Goal: Book appointment/travel/reservation

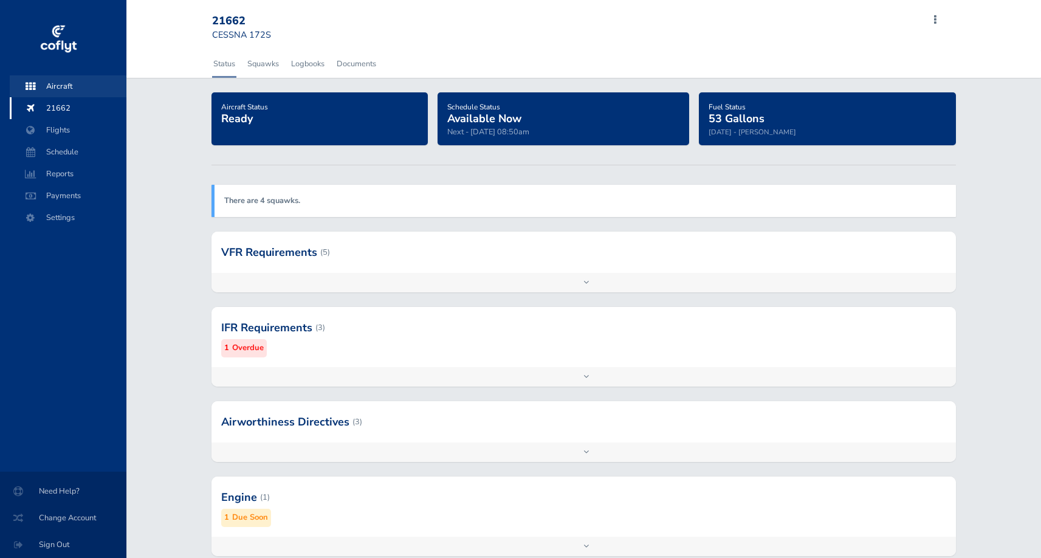
click at [60, 88] on span "Aircraft" at bounding box center [68, 86] width 92 height 22
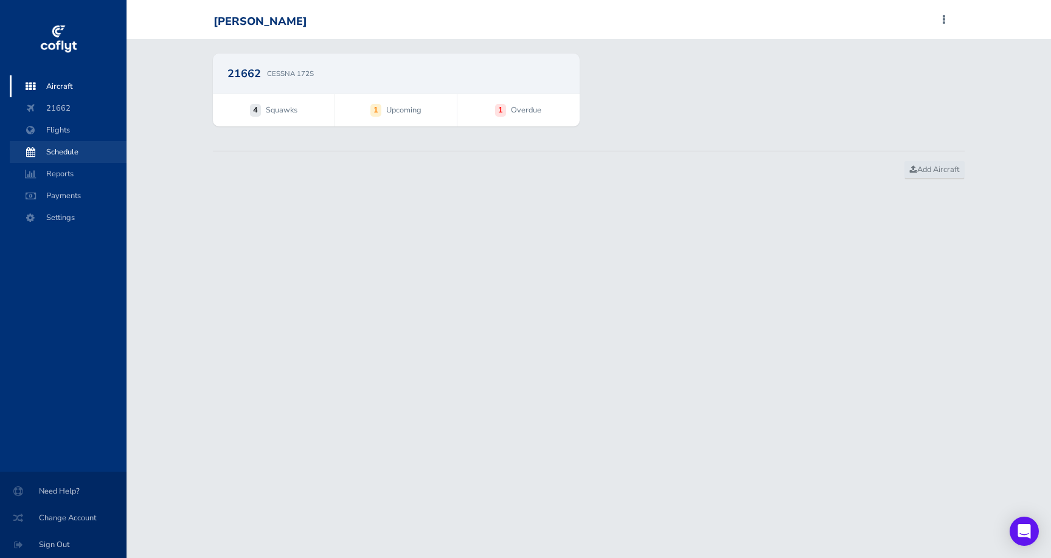
click at [71, 153] on span "Schedule" at bounding box center [68, 152] width 92 height 22
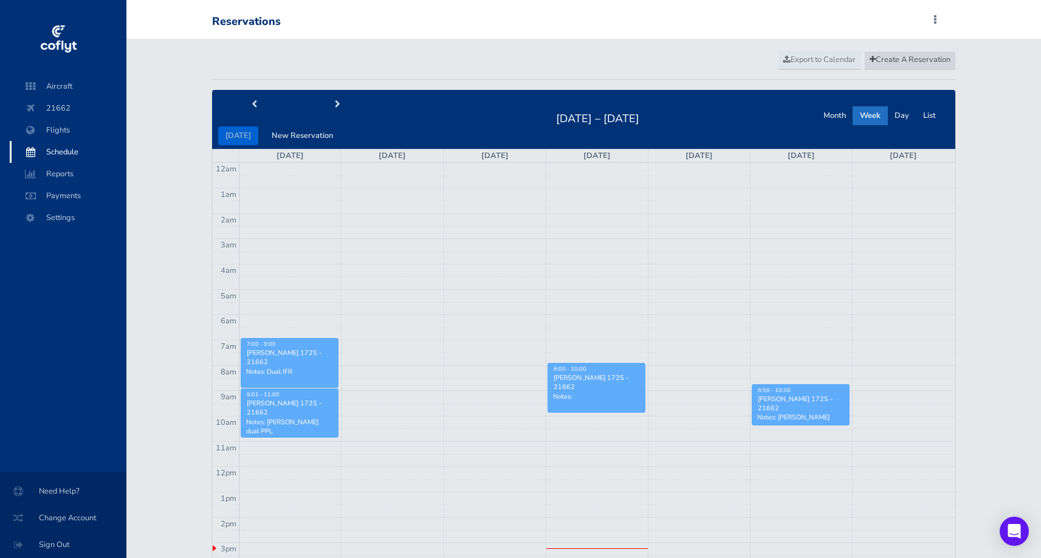
click at [927, 61] on span "Create A Reservation" at bounding box center [910, 59] width 81 height 11
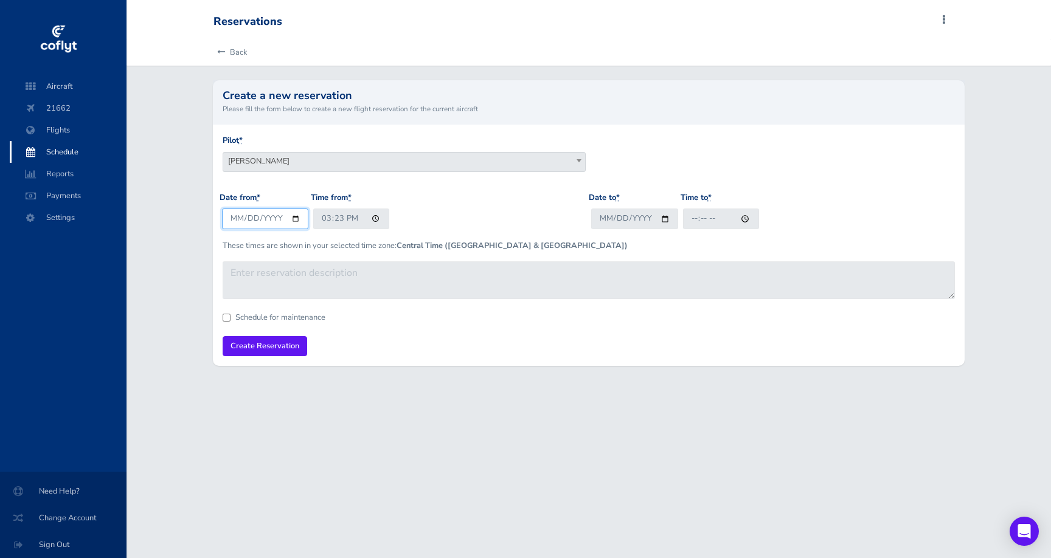
click at [260, 219] on input "[DATE]" at bounding box center [265, 219] width 87 height 20
type input "[DATE]"
click at [437, 190] on div "Pilot * [PERSON_NAME] [PERSON_NAME] [PERSON_NAME] [PERSON_NAME] [PERSON_NAME] […" at bounding box center [588, 162] width 739 height 57
click at [423, 164] on span "[PERSON_NAME]" at bounding box center [404, 161] width 362 height 17
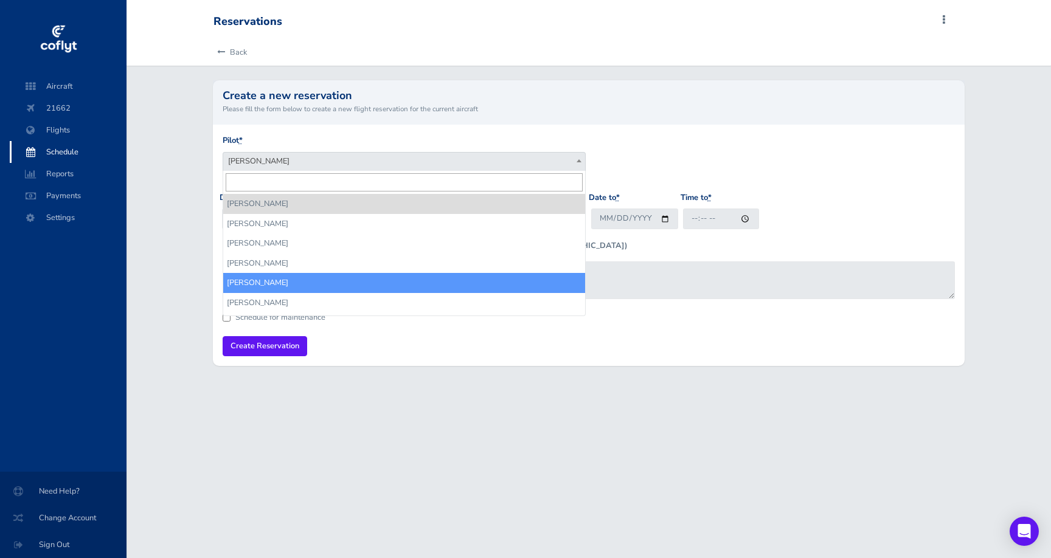
select select "17972"
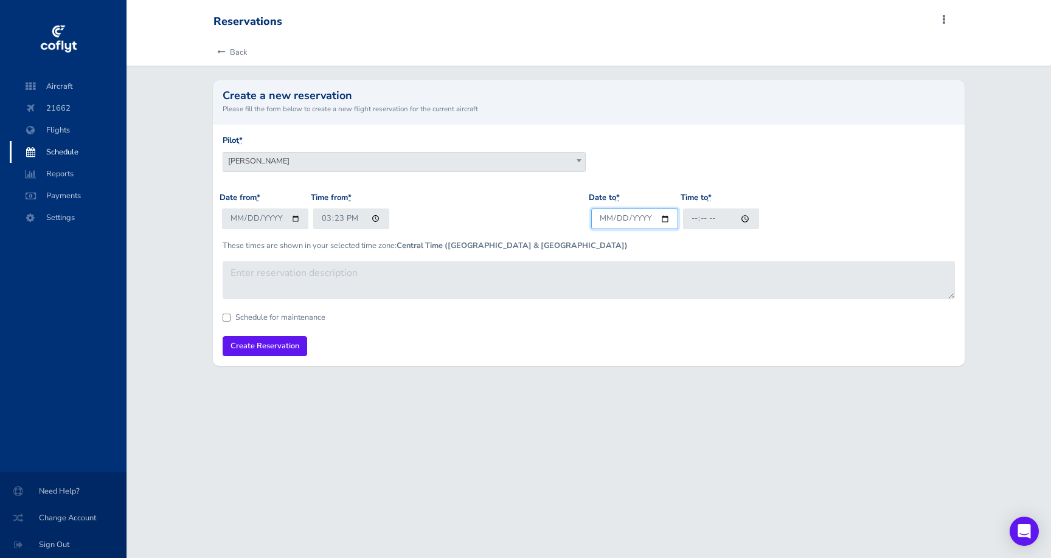
click at [610, 212] on input "Date to *" at bounding box center [634, 219] width 87 height 20
type input "[DATE]"
click at [404, 218] on div "Date from * [DATE] Time from * 15:23" at bounding box center [403, 215] width 369 height 47
click at [326, 218] on input "15:23" at bounding box center [351, 219] width 76 height 20
click at [338, 219] on input "18:23" at bounding box center [351, 219] width 76 height 20
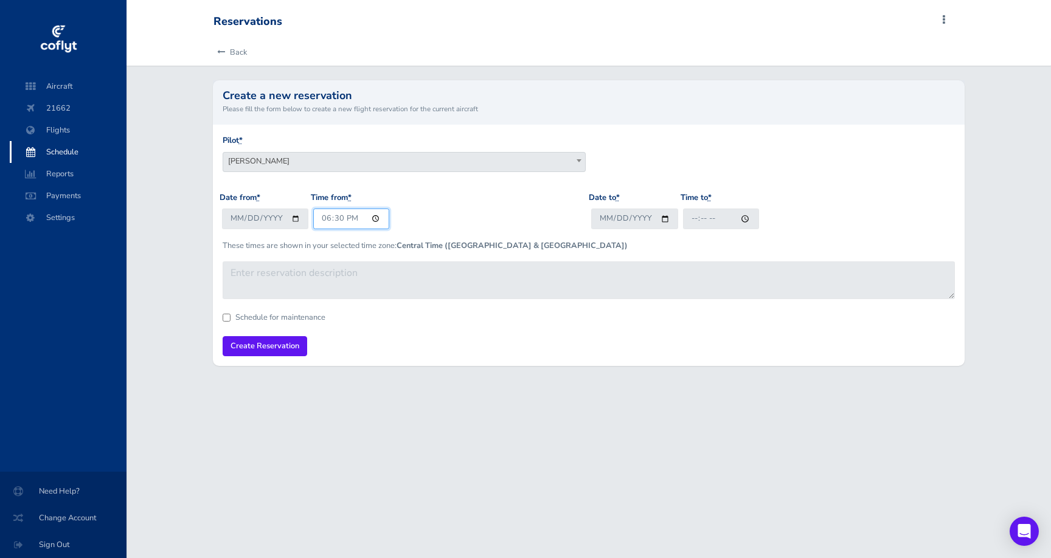
click at [353, 224] on input "18:30" at bounding box center [351, 219] width 76 height 20
type input "06:30"
click at [691, 217] on input "Time to *" at bounding box center [721, 219] width 76 height 20
click at [707, 219] on input "Time to *" at bounding box center [721, 219] width 76 height 20
click at [716, 218] on input "Time to *" at bounding box center [721, 219] width 76 height 20
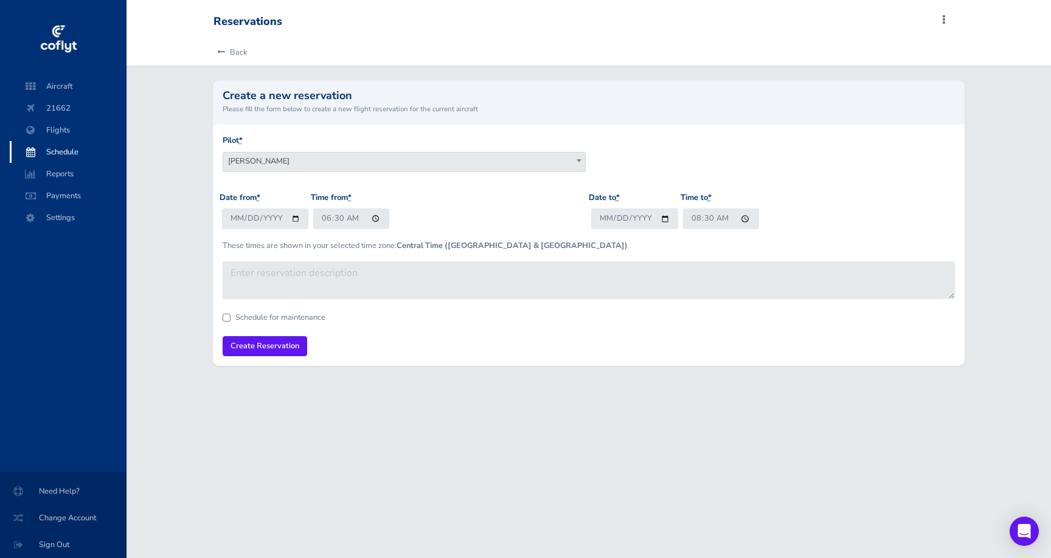
type input "08:30"
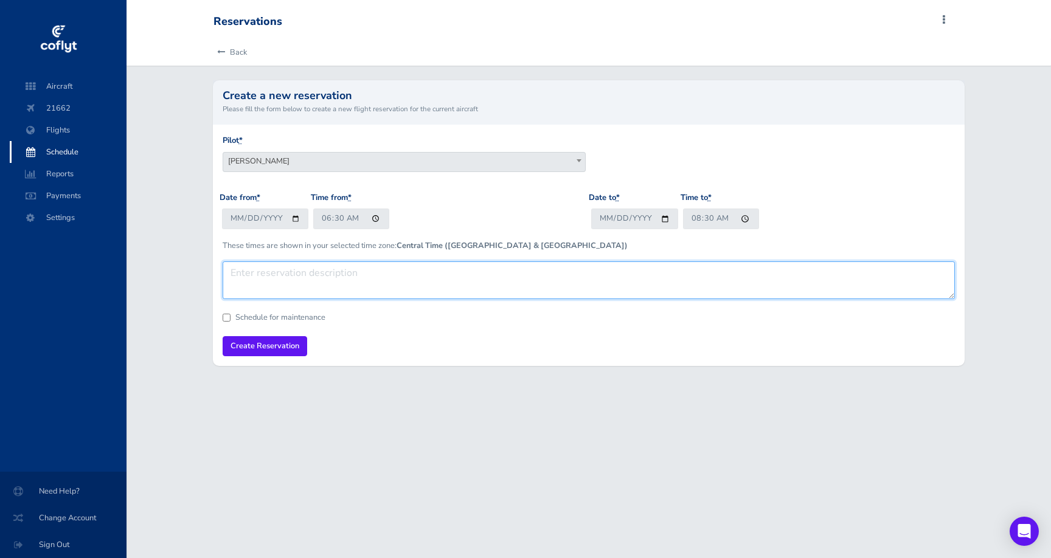
click at [609, 276] on textarea at bounding box center [589, 280] width 733 height 38
type textarea "Dual with [PERSON_NAME]"
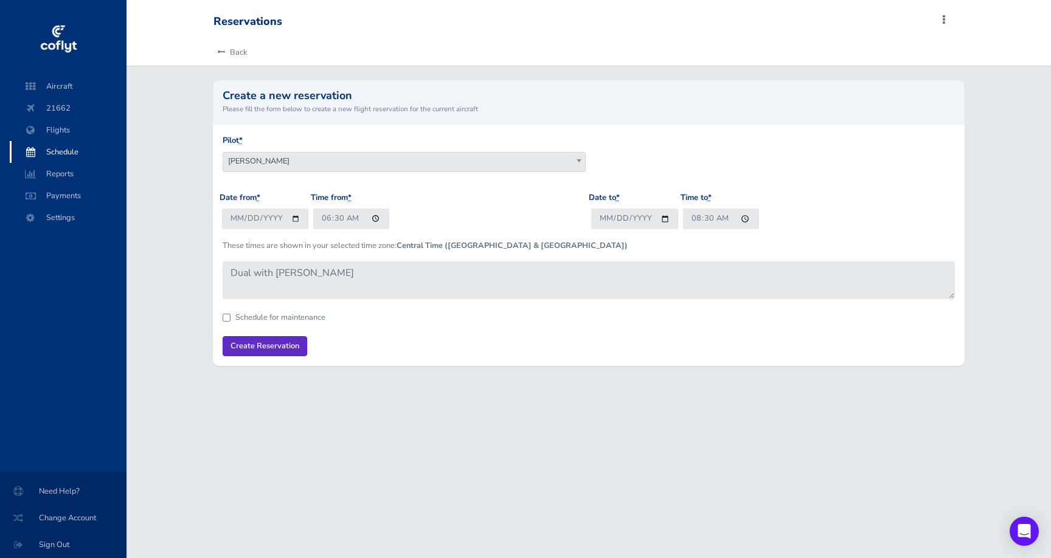
click at [268, 342] on input "Create Reservation" at bounding box center [265, 346] width 85 height 20
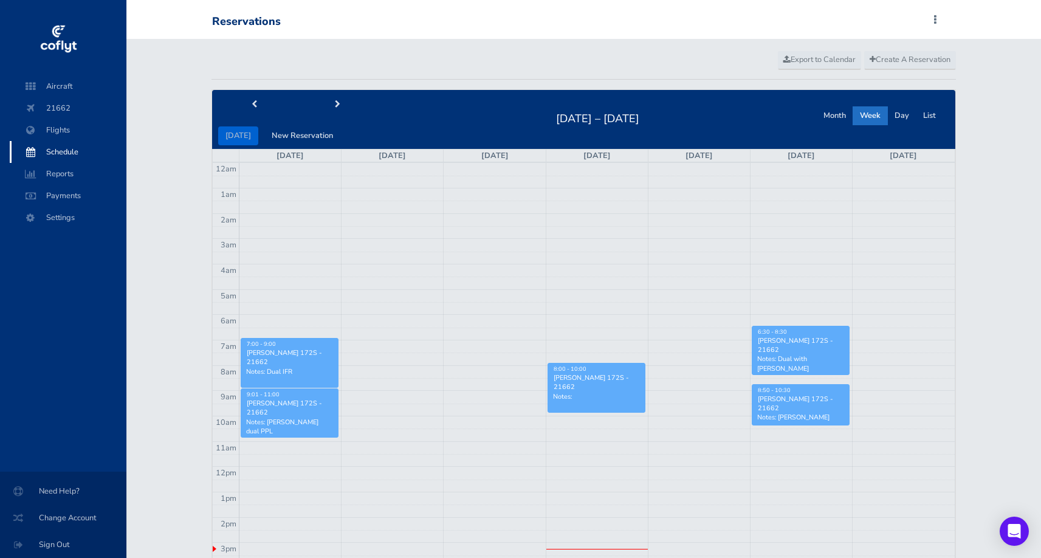
click at [720, 26] on div "Reservations Add Squawk Add Flight Add Reservation J Profile Settings Account U…" at bounding box center [581, 21] width 738 height 23
